Goal: Task Accomplishment & Management: Manage account settings

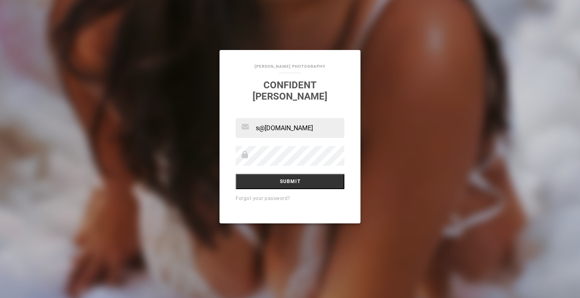
type input "s@w.com"
click at [236, 174] on input "Submit" at bounding box center [290, 181] width 109 height 15
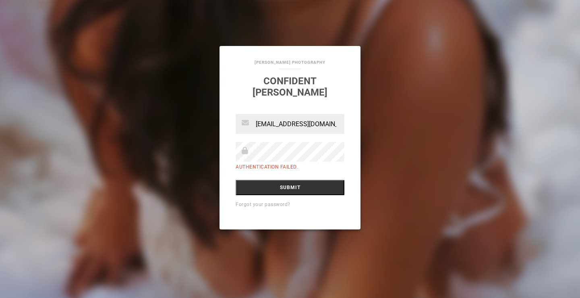
type input "[EMAIL_ADDRESS][DOMAIN_NAME]"
click at [236, 180] on input "Submit" at bounding box center [290, 187] width 109 height 15
